Goal: Information Seeking & Learning: Learn about a topic

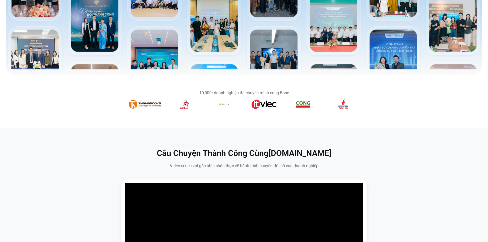
scroll to position [256, 0]
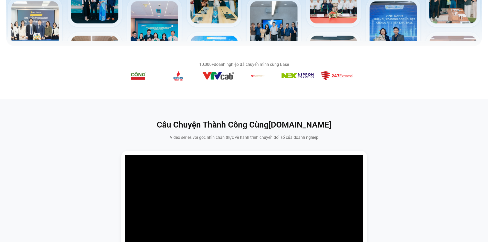
click at [147, 83] on figure "6 / 14" at bounding box center [139, 77] width 32 height 12
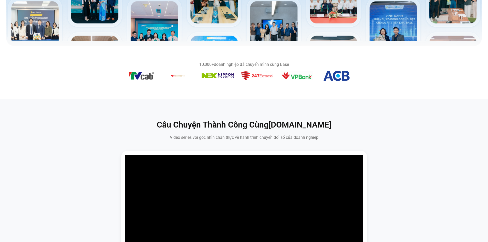
click at [207, 84] on section "10,000+ doanh nghiệp đã chuyển mình cùng Base" at bounding box center [244, 72] width 488 height 33
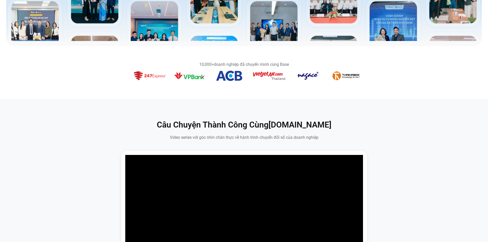
click at [226, 85] on section "10,000+ doanh nghiệp đã chuyển mình cùng Base" at bounding box center [244, 72] width 488 height 33
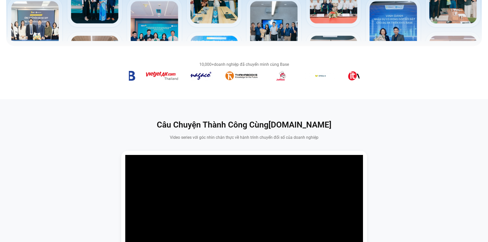
click at [265, 83] on figure "3 / 14" at bounding box center [281, 77] width 32 height 12
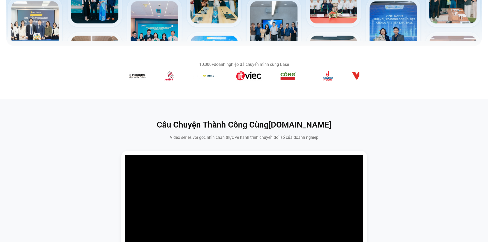
click at [222, 85] on section "10,000+ doanh nghiệp đã chuyển mình cùng Base" at bounding box center [244, 72] width 488 height 33
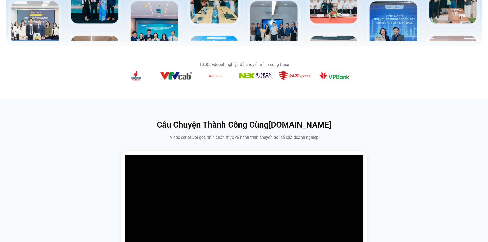
click at [199, 91] on section "10,000+ doanh nghiệp đã chuyển mình cùng Base" at bounding box center [244, 72] width 488 height 53
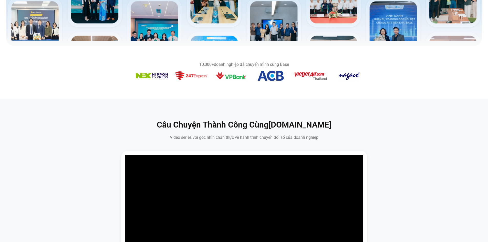
click at [238, 84] on section "10,000+ doanh nghiệp đã chuyển mình cùng Base" at bounding box center [244, 72] width 488 height 33
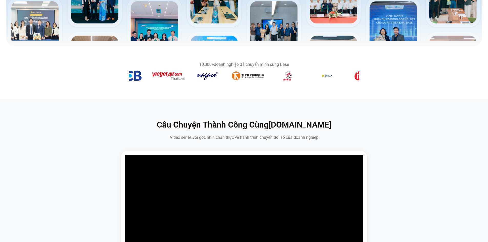
click at [240, 79] on img "2 / 14" at bounding box center [248, 76] width 32 height 8
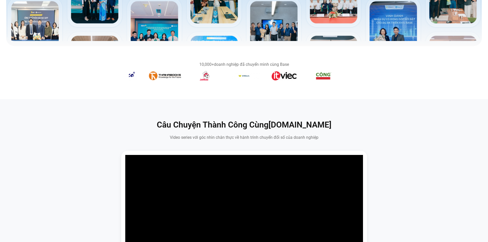
click at [235, 84] on section "10,000+ doanh nghiệp đã chuyển mình cùng Base" at bounding box center [244, 72] width 488 height 33
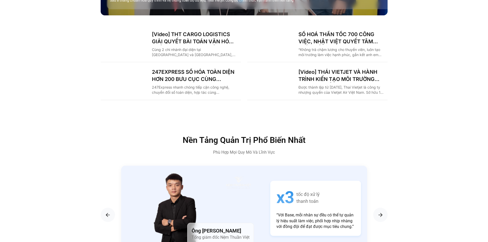
scroll to position [872, 0]
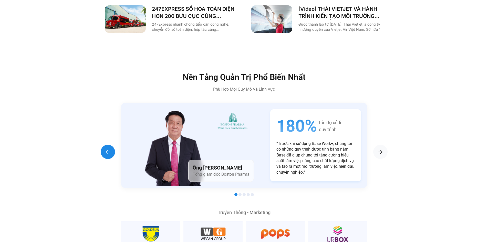
click at [106, 149] on img "Previous slide" at bounding box center [108, 152] width 6 height 6
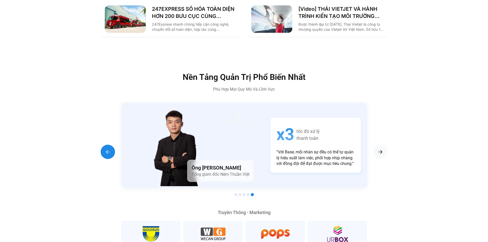
click at [106, 149] on img "Previous slide" at bounding box center [108, 152] width 6 height 6
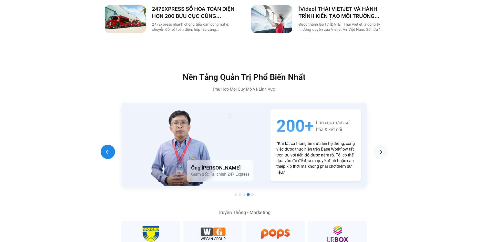
click at [106, 149] on img "Previous slide" at bounding box center [108, 152] width 6 height 6
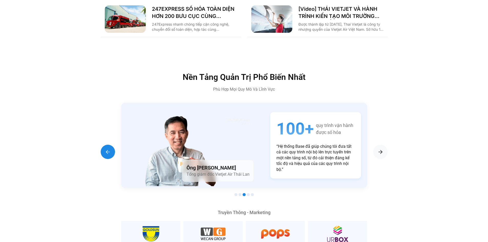
click at [106, 149] on img "Previous slide" at bounding box center [108, 152] width 6 height 6
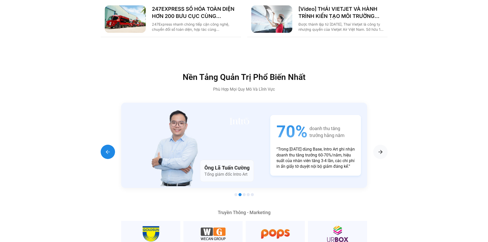
click at [106, 149] on img "Previous slide" at bounding box center [108, 152] width 6 height 6
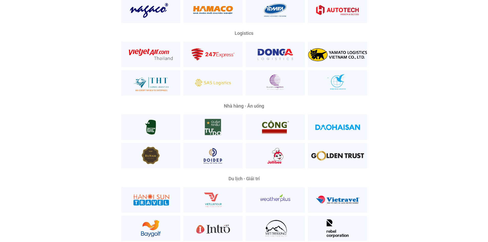
scroll to position [1256, 0]
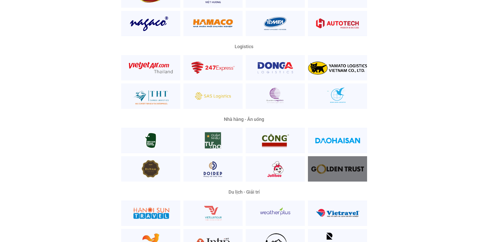
click at [351, 158] on div at bounding box center [337, 168] width 59 height 25
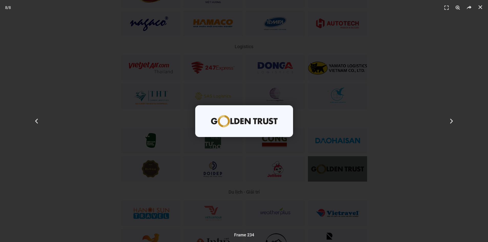
click at [409, 117] on div "8 / 8" at bounding box center [244, 121] width 452 height 206
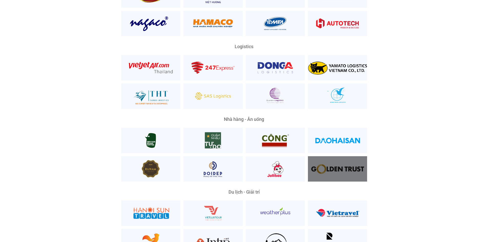
click at [350, 156] on div at bounding box center [337, 168] width 59 height 25
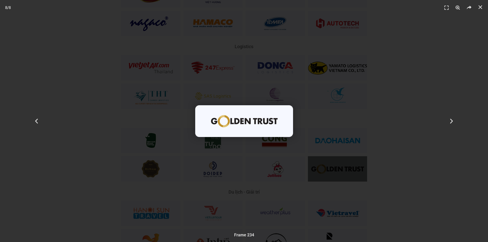
click at [367, 133] on div "8 / 8" at bounding box center [244, 121] width 452 height 206
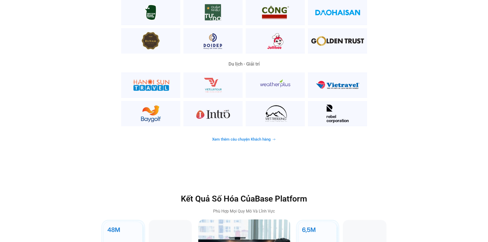
click at [251, 138] on span "Xem thêm câu chuyện Khách hàng" at bounding box center [241, 140] width 59 height 4
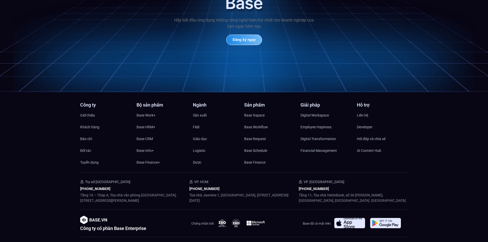
scroll to position [2479, 0]
